Goal: Information Seeking & Learning: Check status

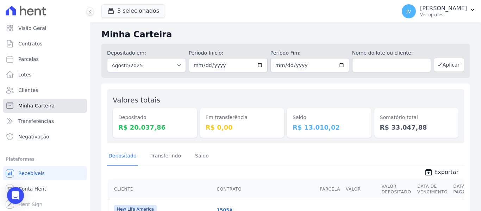
click at [50, 101] on link "Minha Carteira" at bounding box center [45, 106] width 84 height 14
click at [56, 103] on link "Minha Carteira" at bounding box center [45, 106] width 84 height 14
click at [318, 129] on dd "R$ 13.010,02" at bounding box center [328, 126] width 73 height 9
drag, startPoint x: 328, startPoint y: 126, endPoint x: 282, endPoint y: 119, distance: 46.6
click at [282, 119] on div "Valores totais Depositado R$ 20.037,86 Em transferência R$ 0,00 [GEOGRAPHIC_DAT…" at bounding box center [285, 116] width 357 height 54
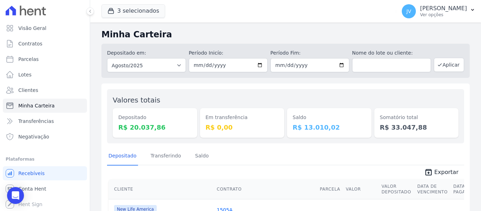
click at [313, 115] on dt "Saldo" at bounding box center [328, 117] width 73 height 7
drag, startPoint x: 317, startPoint y: 128, endPoint x: 288, endPoint y: 116, distance: 31.7
click at [288, 116] on div "Saldo R$ 13.010,02" at bounding box center [329, 123] width 84 height 30
click at [323, 98] on div "Saldo R$ 13.010,02" at bounding box center [329, 116] width 84 height 43
click at [44, 105] on span "Minha Carteira" at bounding box center [36, 105] width 36 height 7
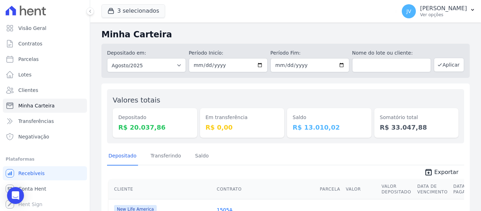
drag, startPoint x: 325, startPoint y: 128, endPoint x: 278, endPoint y: 116, distance: 49.0
click at [278, 116] on div "Valores totais Depositado R$ 20.037,86 Em transferência R$ 0,00 [GEOGRAPHIC_DAT…" at bounding box center [285, 116] width 357 height 54
click at [277, 95] on div "Em transferência R$ 0,00" at bounding box center [242, 116] width 84 height 43
drag, startPoint x: 324, startPoint y: 126, endPoint x: 290, endPoint y: 120, distance: 34.7
click at [290, 120] on div "Saldo R$ 13.010,02" at bounding box center [329, 123] width 84 height 30
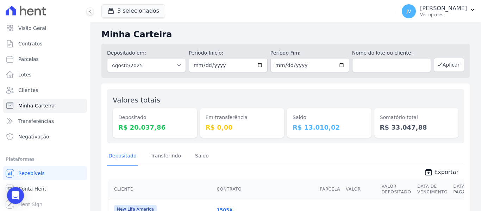
click at [318, 126] on dd "R$ 13.010,02" at bounding box center [328, 126] width 73 height 9
drag, startPoint x: 225, startPoint y: 126, endPoint x: 194, endPoint y: 113, distance: 33.3
click at [194, 113] on div "Valores totais Depositado R$ 20.037,86 Em transferência R$ 0,00 [GEOGRAPHIC_DAT…" at bounding box center [285, 116] width 357 height 54
click at [36, 107] on span "Minha Carteira" at bounding box center [36, 105] width 36 height 7
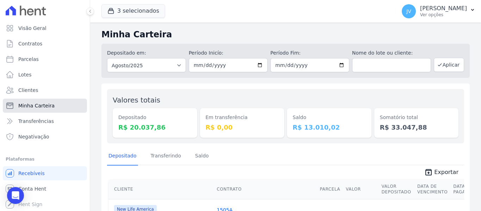
click at [47, 107] on span "Minha Carteira" at bounding box center [36, 105] width 36 height 7
